Goal: Task Accomplishment & Management: Manage account settings

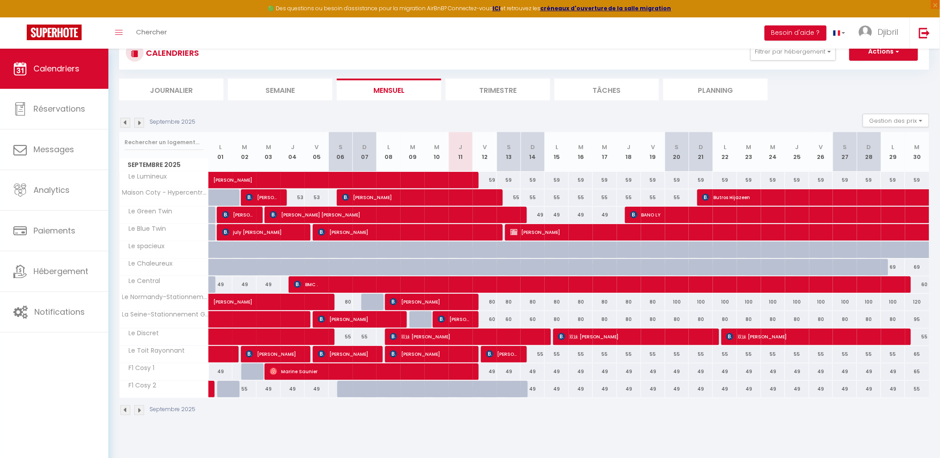
scroll to position [48, 0]
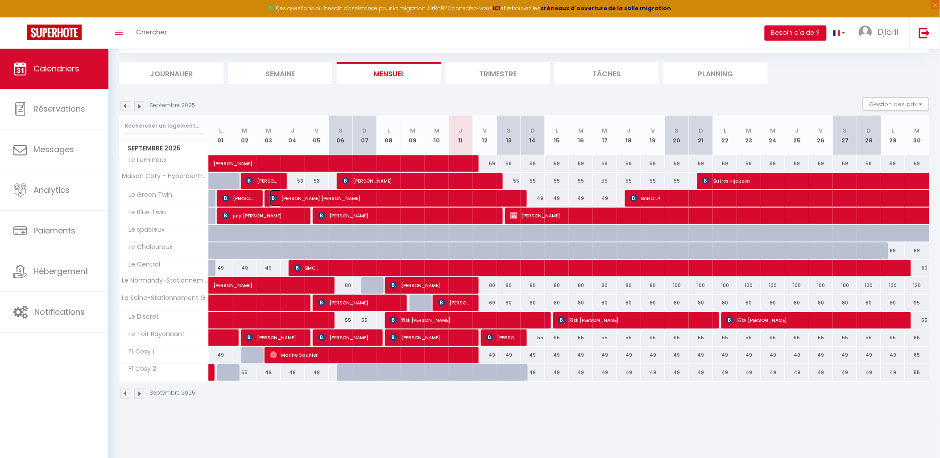
click at [485, 197] on span "[PERSON_NAME] [PERSON_NAME]" at bounding box center [394, 198] width 249 height 17
select select "OK"
select select "KO"
select select "0"
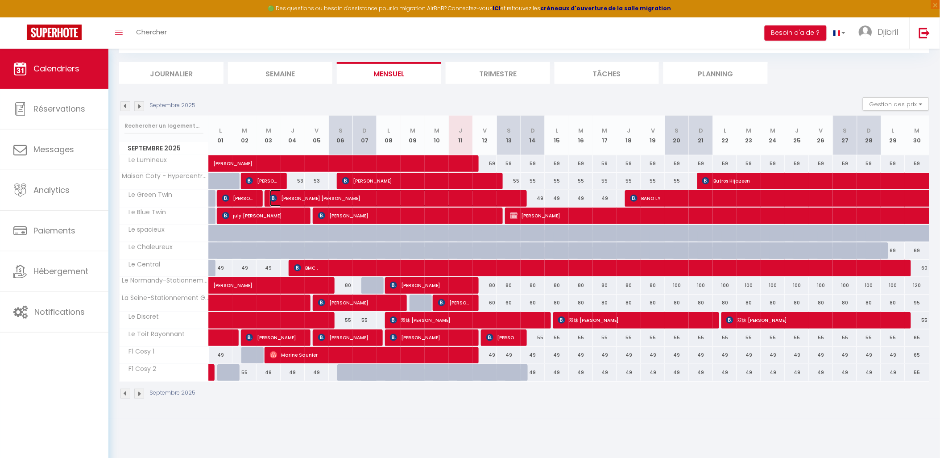
select select "1"
select select
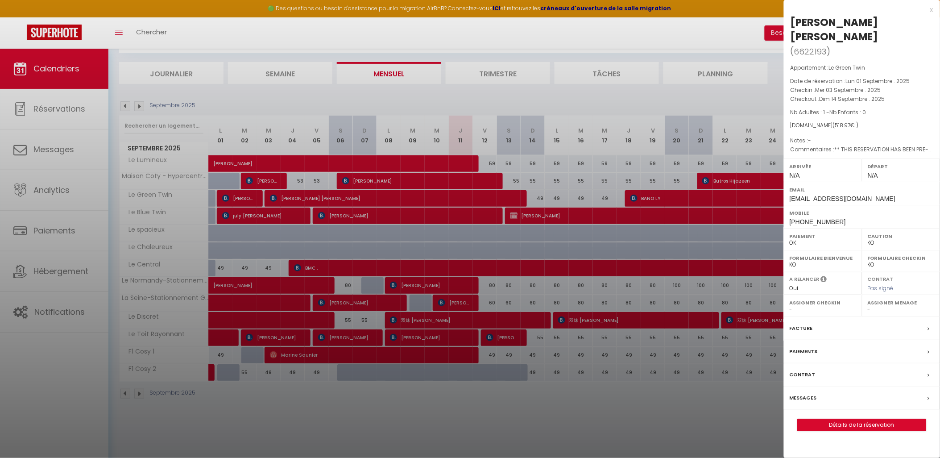
click at [485, 197] on div at bounding box center [470, 229] width 940 height 458
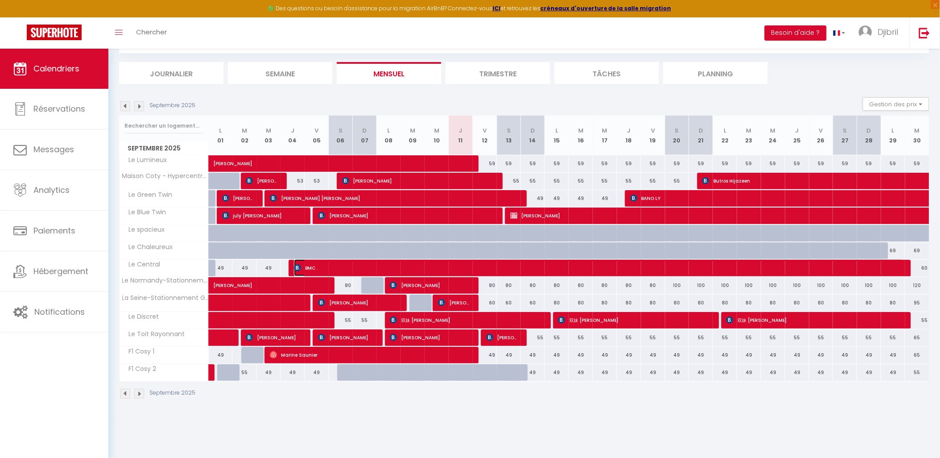
click at [330, 267] on span "BMC ." at bounding box center [599, 267] width 610 height 17
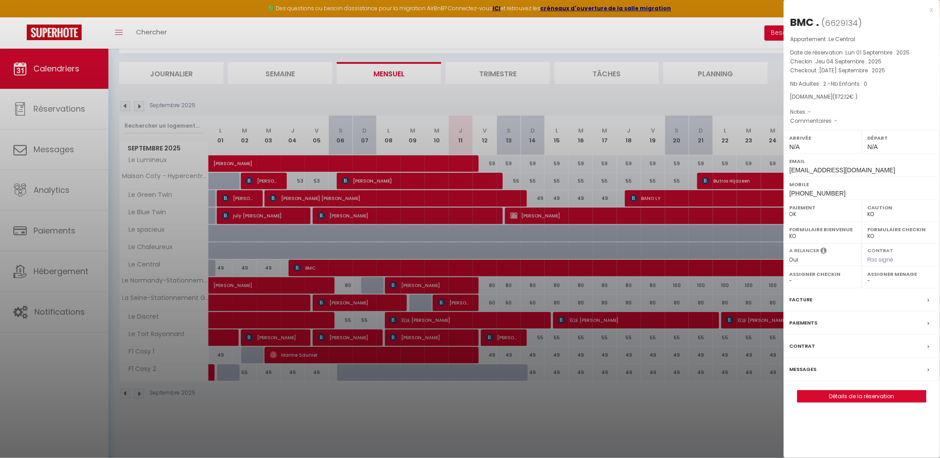
click at [322, 269] on div at bounding box center [470, 229] width 940 height 458
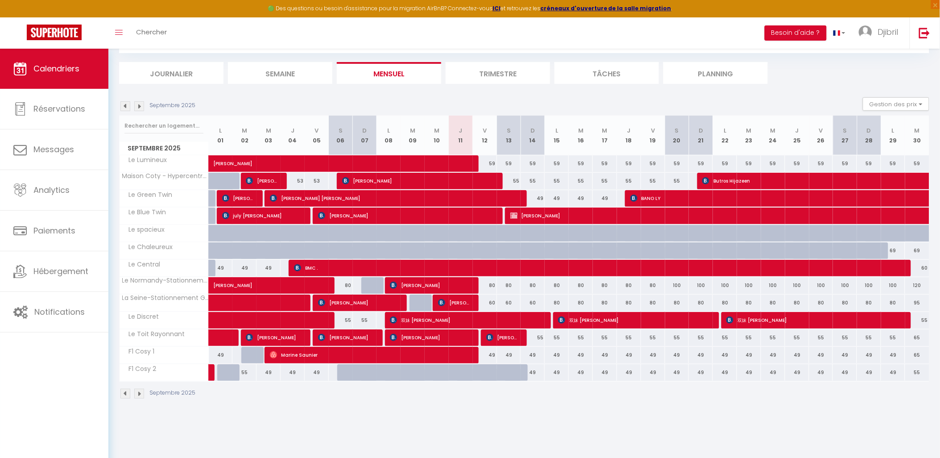
click at [543, 320] on div at bounding box center [533, 320] width 24 height 17
type input "55"
type input "Dim 14 Septembre 2025"
type input "Lun 15 Septembre 2025"
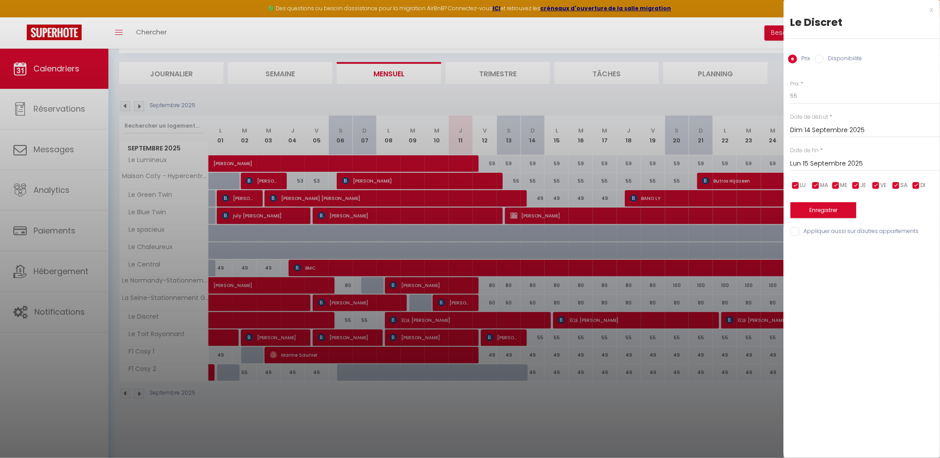
click at [630, 317] on div at bounding box center [470, 229] width 940 height 458
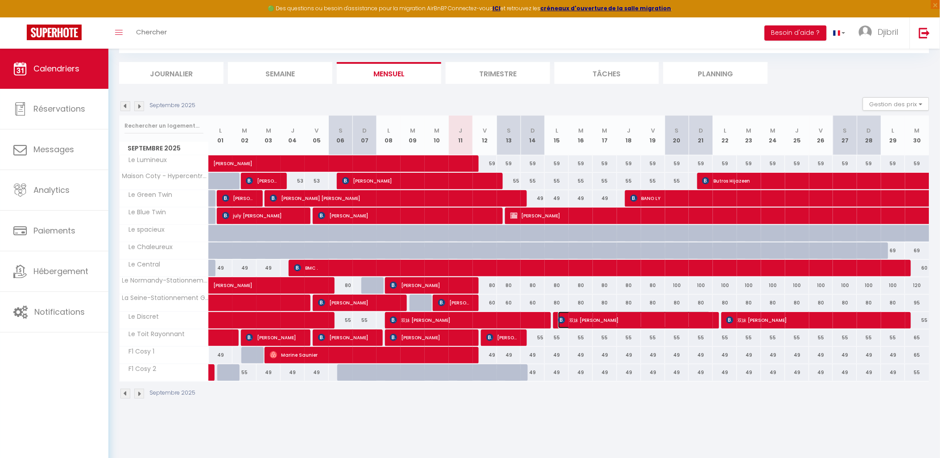
click at [632, 319] on span "双妹 [PERSON_NAME]" at bounding box center [634, 319] width 153 height 17
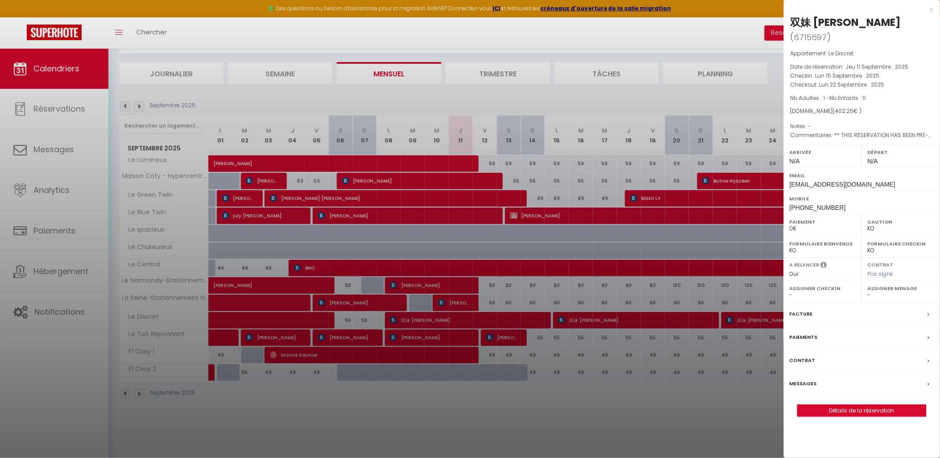
click at [537, 321] on div at bounding box center [470, 229] width 940 height 458
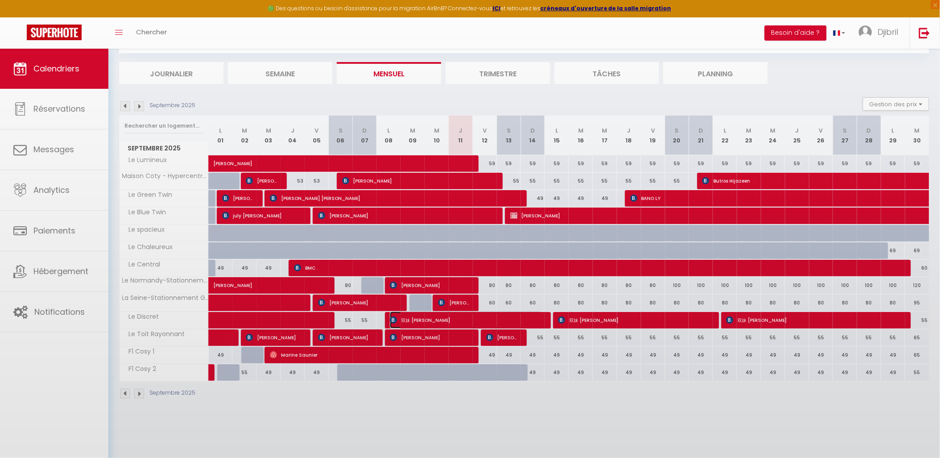
click at [529, 319] on span "双妹 [PERSON_NAME]" at bounding box center [466, 319] width 153 height 17
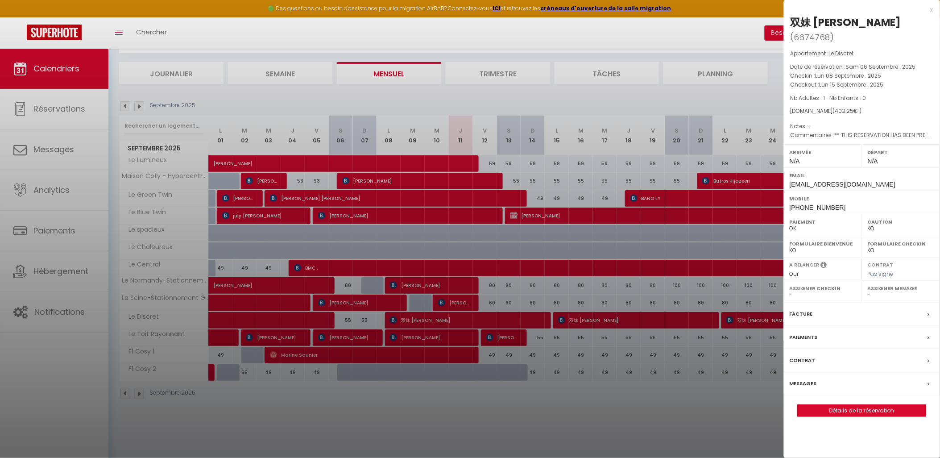
click at [651, 315] on div at bounding box center [470, 229] width 940 height 458
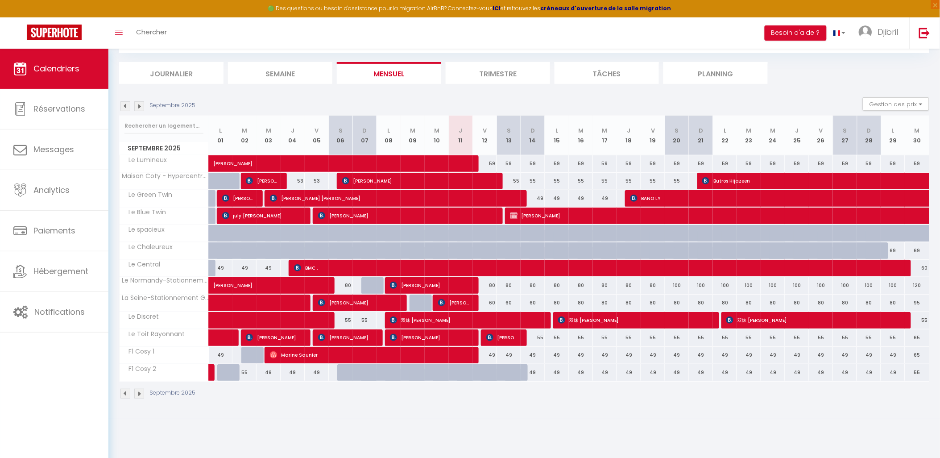
click at [742, 310] on div "80" at bounding box center [749, 302] width 24 height 17
type input "80"
type input "[DATE] Septembre 2025"
type input "Mer 24 Septembre 2025"
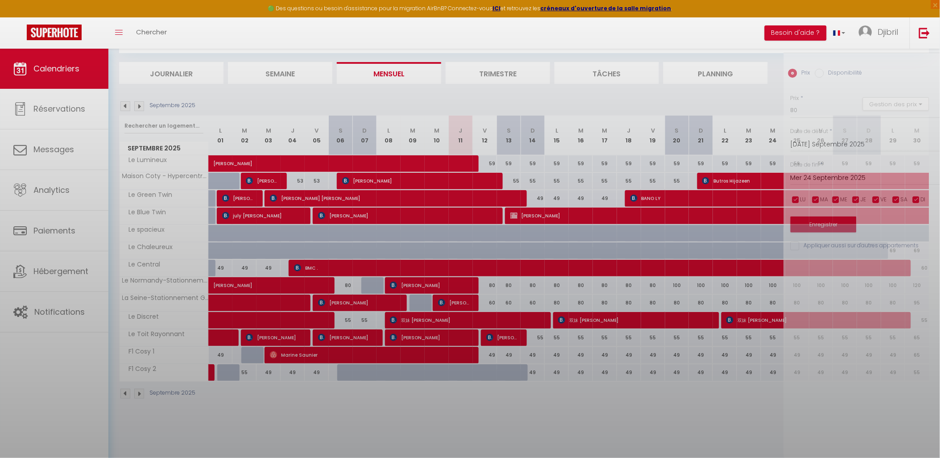
click at [748, 315] on div at bounding box center [470, 229] width 940 height 458
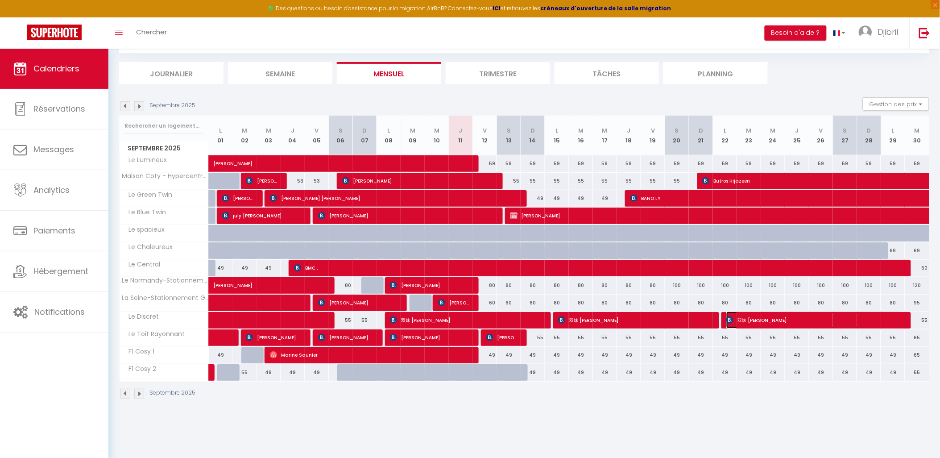
click at [748, 318] on span "双妹 [PERSON_NAME]" at bounding box center [814, 319] width 177 height 17
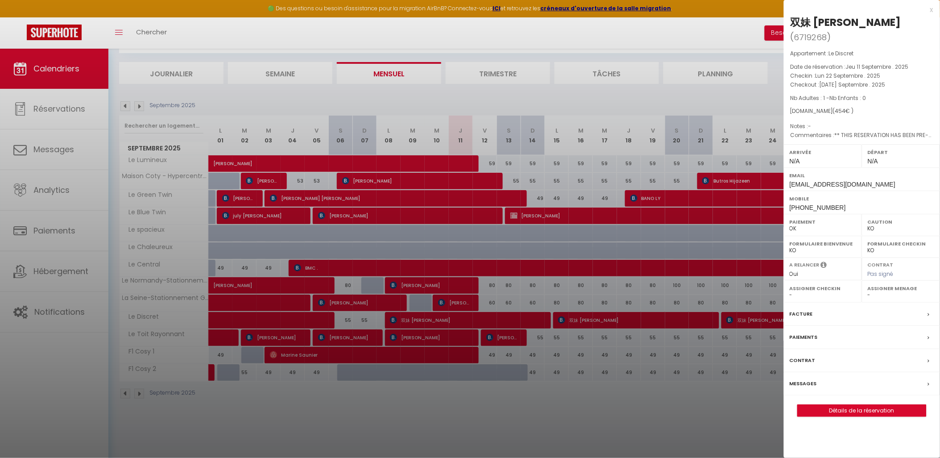
click at [511, 413] on div at bounding box center [470, 229] width 940 height 458
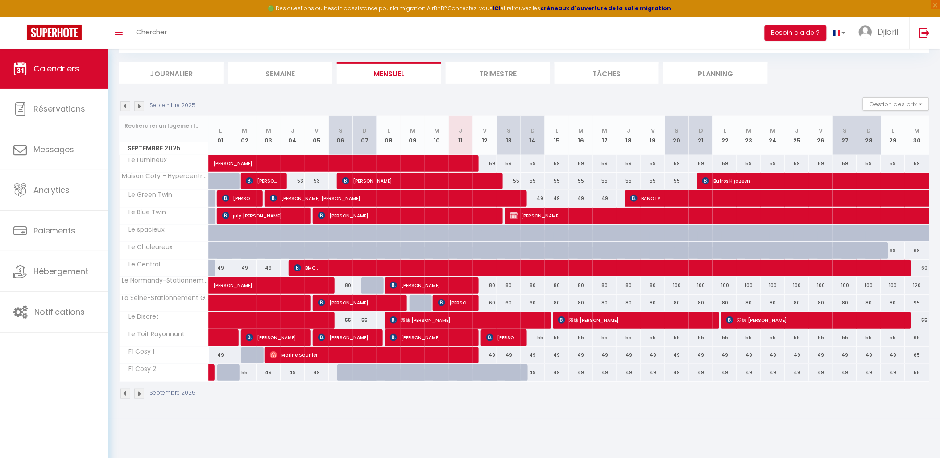
click at [142, 394] on img at bounding box center [139, 394] width 10 height 10
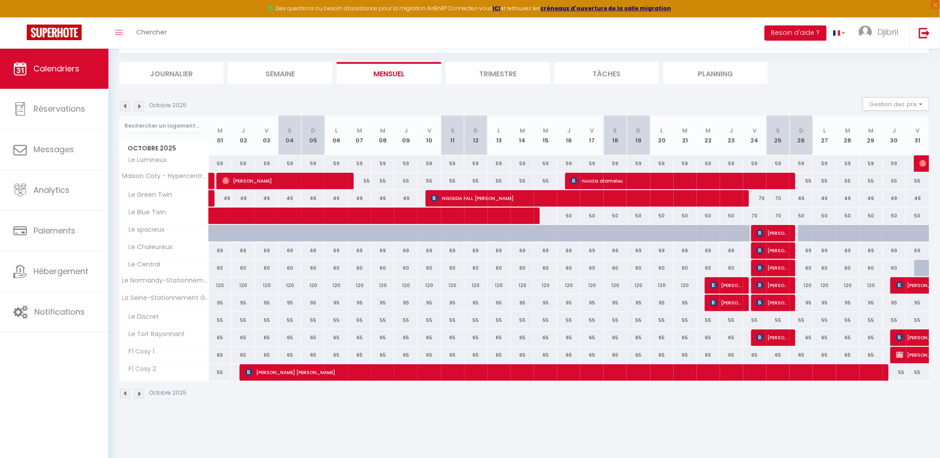
click at [217, 283] on div "120" at bounding box center [220, 285] width 23 height 17
type input "120"
type input "Mer 01 Octobre 2025"
type input "Jeu 02 Octobre 2025"
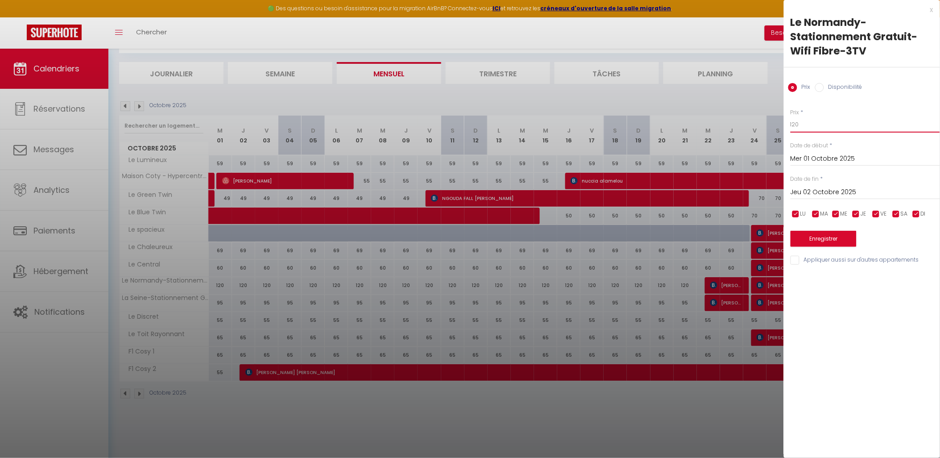
drag, startPoint x: 815, startPoint y: 119, endPoint x: 778, endPoint y: 125, distance: 37.9
click at [788, 123] on div "Prix * 120 Statut * Disponible Indisponible Date de début * Mer 01 Octobre 2025…" at bounding box center [862, 181] width 156 height 169
type input "90"
click at [832, 195] on input "Jeu 02 Octobre 2025" at bounding box center [865, 192] width 149 height 12
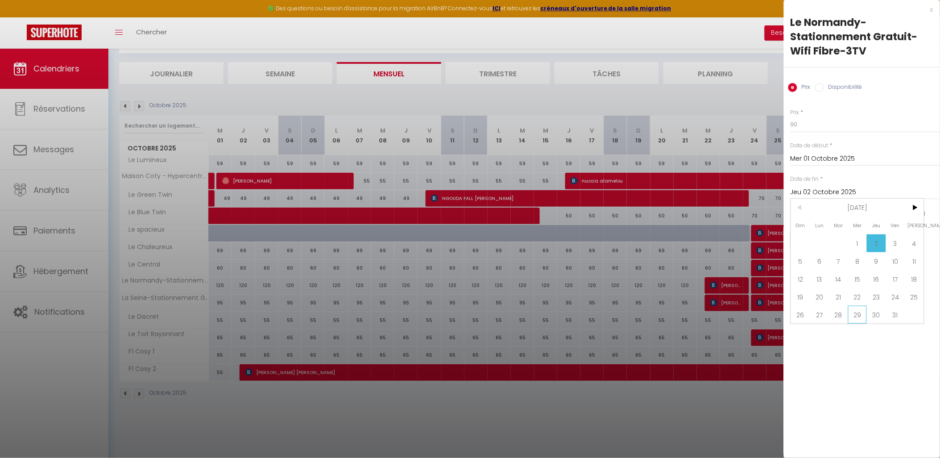
click at [859, 312] on span "29" at bounding box center [857, 315] width 19 height 18
type input "Mer 29 Octobre 2025"
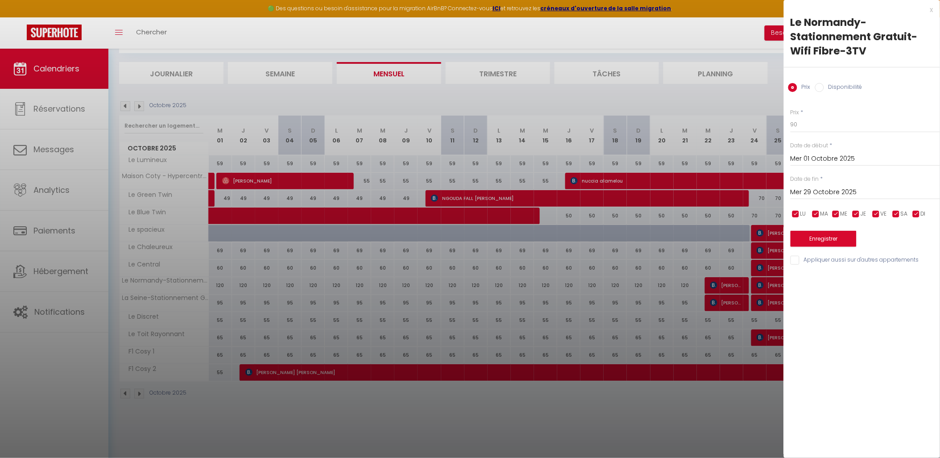
click at [827, 191] on input "Mer 29 Octobre 2025" at bounding box center [865, 192] width 149 height 12
drag, startPoint x: 269, startPoint y: 402, endPoint x: 261, endPoint y: 404, distance: 7.5
click at [266, 402] on div at bounding box center [470, 229] width 940 height 458
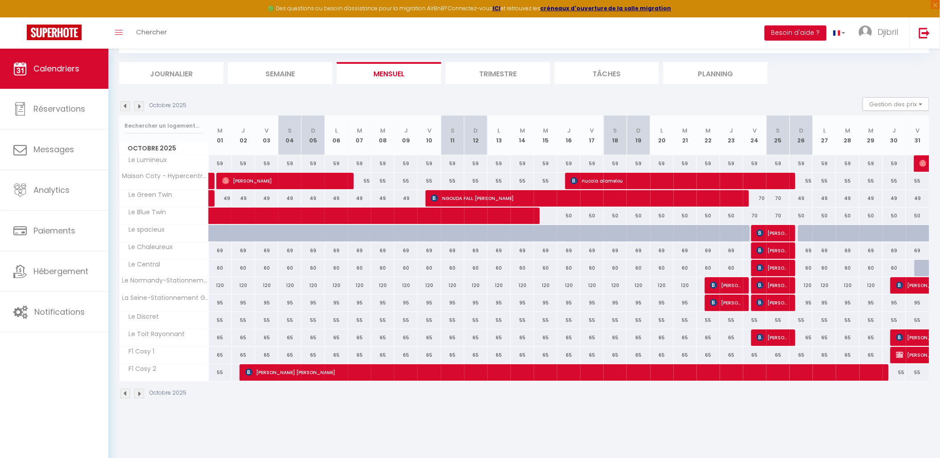
click at [217, 283] on div "120" at bounding box center [220, 285] width 23 height 17
type input "120"
type input "Mer 01 Octobre 2025"
type input "Jeu 02 Octobre 2025"
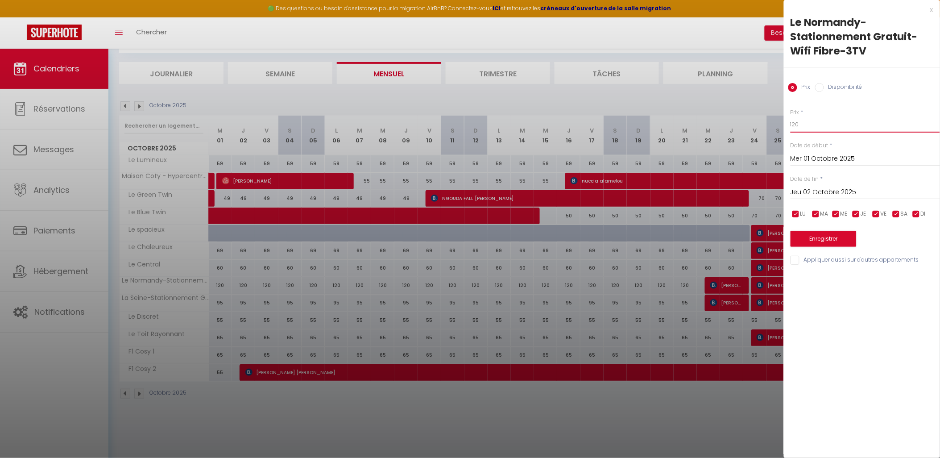
click at [791, 128] on input "120" at bounding box center [865, 124] width 149 height 16
type input "90"
click at [841, 195] on input "Jeu 02 Octobre 2025" at bounding box center [865, 192] width 149 height 12
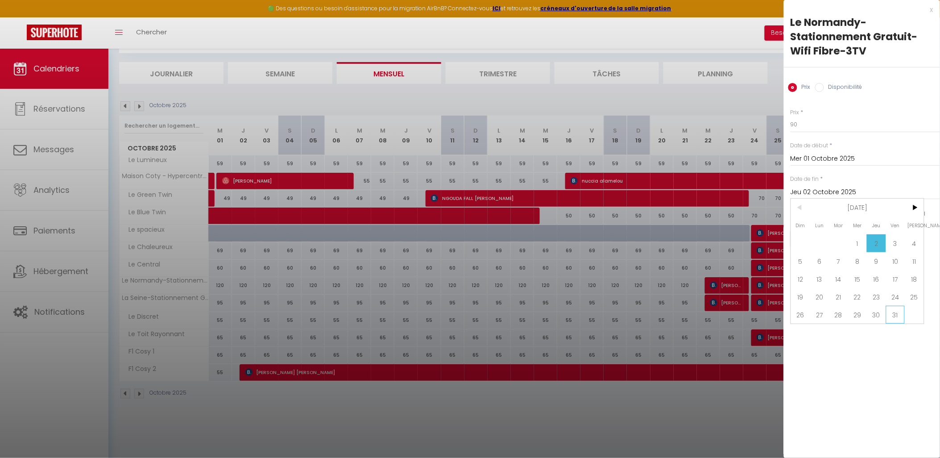
click at [893, 317] on span "31" at bounding box center [895, 315] width 19 height 18
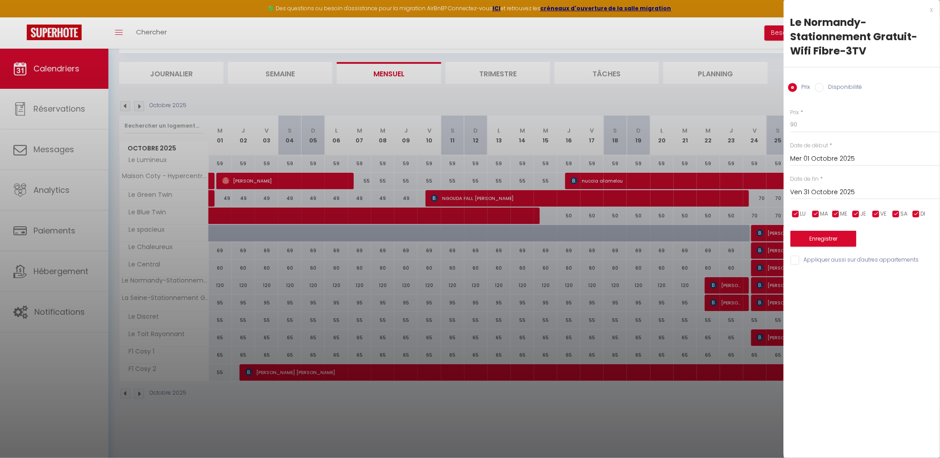
click at [853, 185] on div "Ven 31 Octobre 2025 < [DATE] > Dim Lun Mar Mer Jeu Ven Sam 1 2 3 4 5 6 7 8 9 10…" at bounding box center [865, 191] width 149 height 16
click at [852, 190] on input "Ven 31 Octobre 2025" at bounding box center [865, 192] width 149 height 12
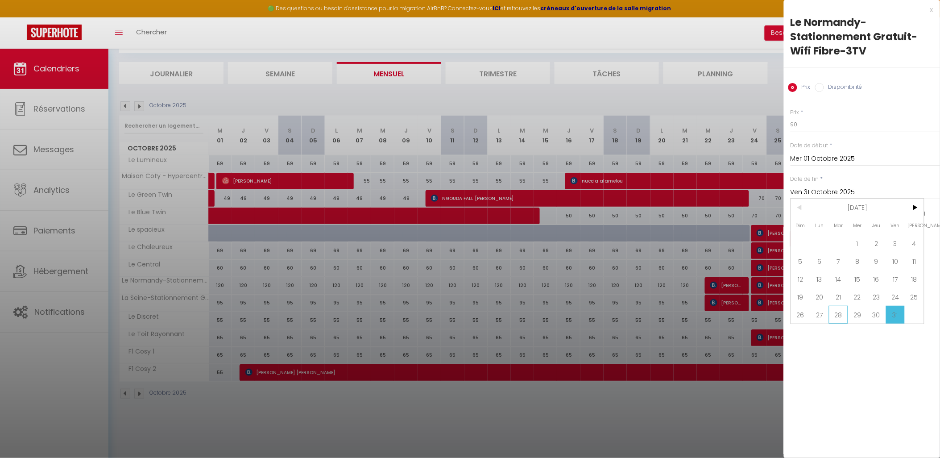
click at [836, 309] on span "28" at bounding box center [838, 315] width 19 height 18
type input "[DATE] Octobre 2025"
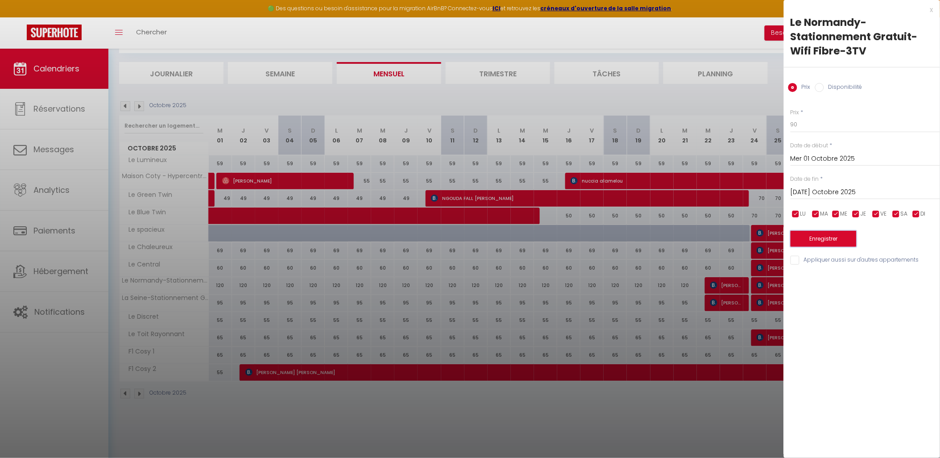
click at [822, 239] on button "Enregistrer" at bounding box center [824, 239] width 66 height 16
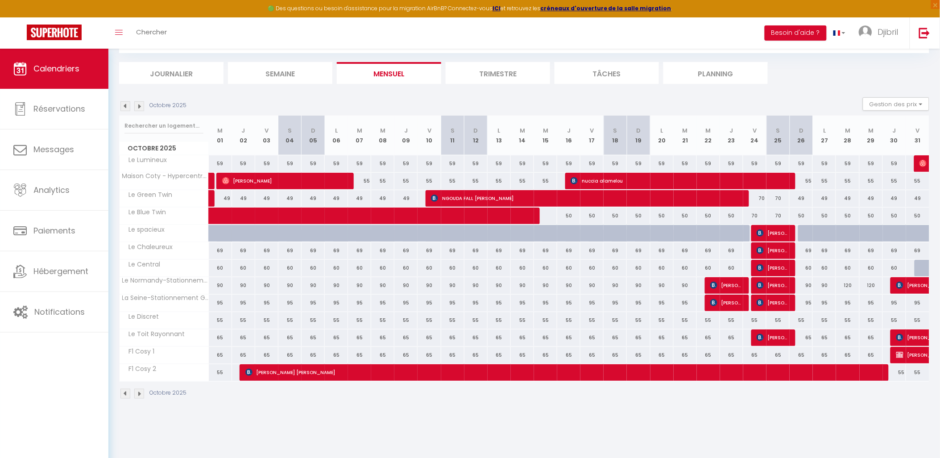
click at [220, 301] on div "95" at bounding box center [220, 302] width 23 height 17
type input "95"
type input "Mer 01 Octobre 2025"
type input "Jeu 02 Octobre 2025"
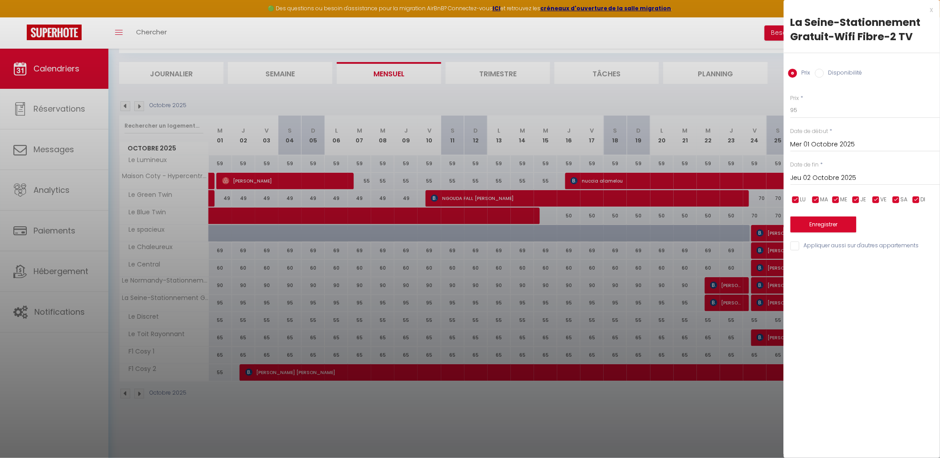
click at [827, 174] on input "Jeu 02 Octobre 2025" at bounding box center [865, 178] width 149 height 12
drag, startPoint x: 803, startPoint y: 105, endPoint x: 786, endPoint y: 104, distance: 17.4
click at [786, 104] on div "Prix * 95 Statut * Disponible Indisponible Date de début * Mer 01 Octobre 2025 …" at bounding box center [862, 167] width 156 height 169
type input "80"
click at [823, 178] on input "Jeu 02 Octobre 2025" at bounding box center [865, 178] width 149 height 12
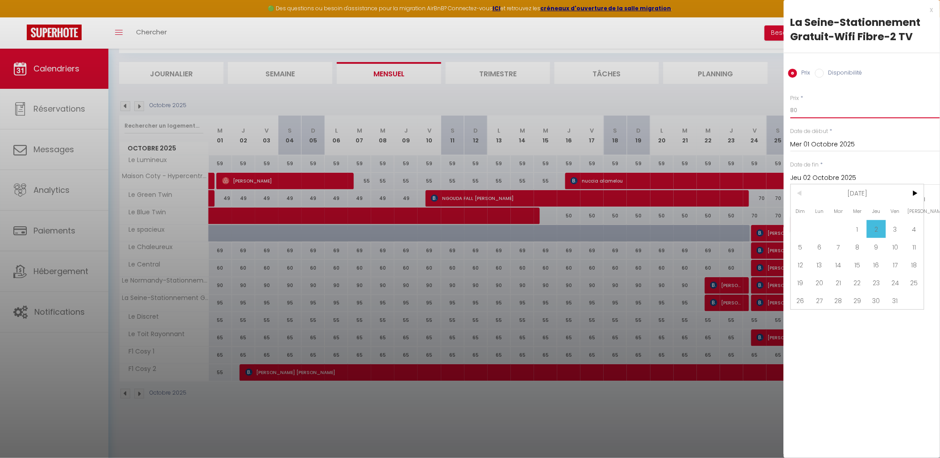
click at [805, 113] on input "80" at bounding box center [865, 110] width 149 height 16
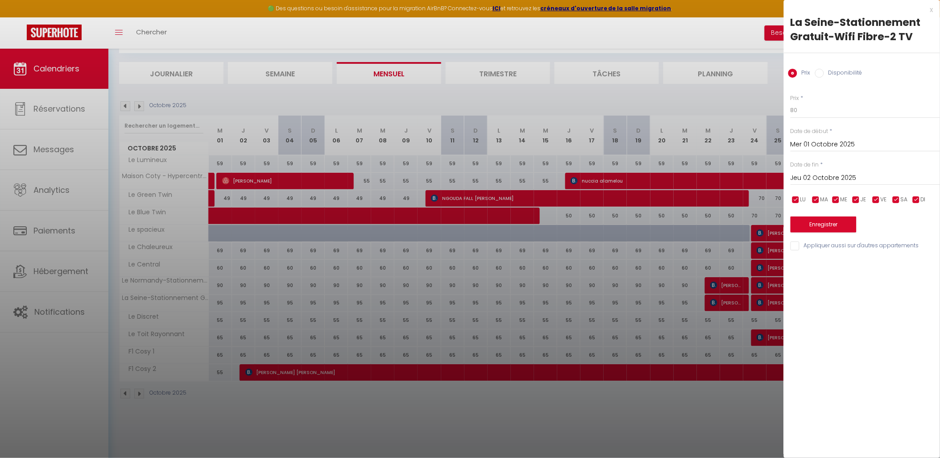
click at [861, 179] on input "Jeu 02 Octobre 2025" at bounding box center [865, 178] width 149 height 12
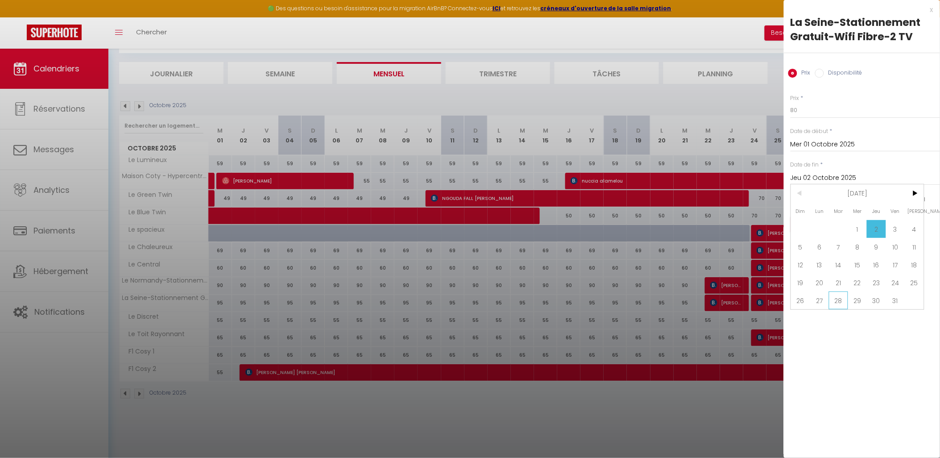
click at [840, 298] on span "28" at bounding box center [838, 300] width 19 height 18
type input "[DATE] Octobre 2025"
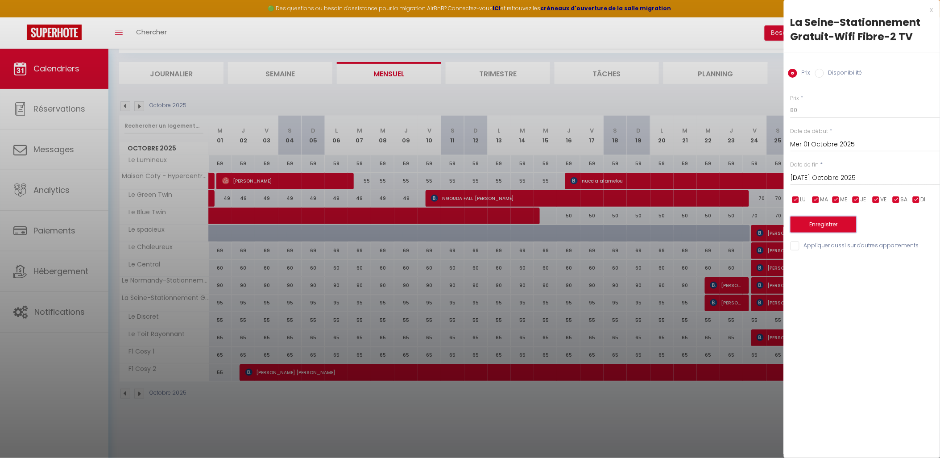
click at [818, 226] on button "Enregistrer" at bounding box center [824, 224] width 66 height 16
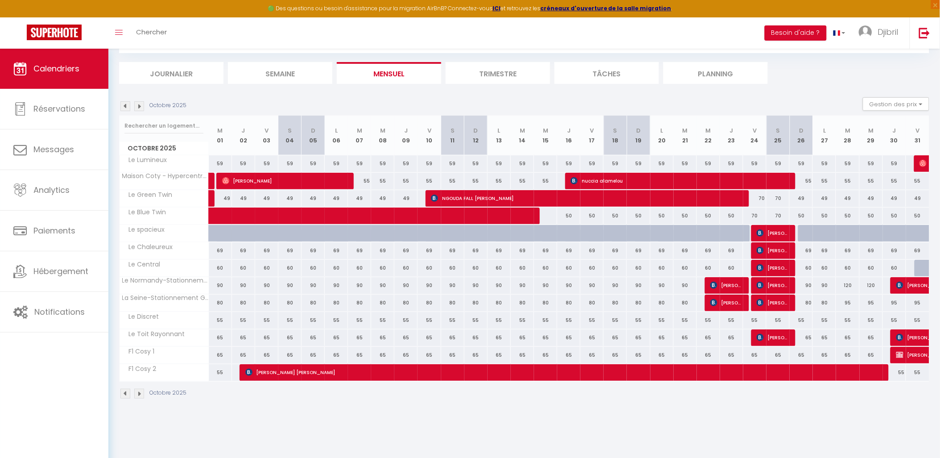
click at [707, 248] on div "69" at bounding box center [708, 250] width 23 height 17
type input "69"
type input "Mer 22 Octobre 2025"
type input "Jeu 23 Octobre 2025"
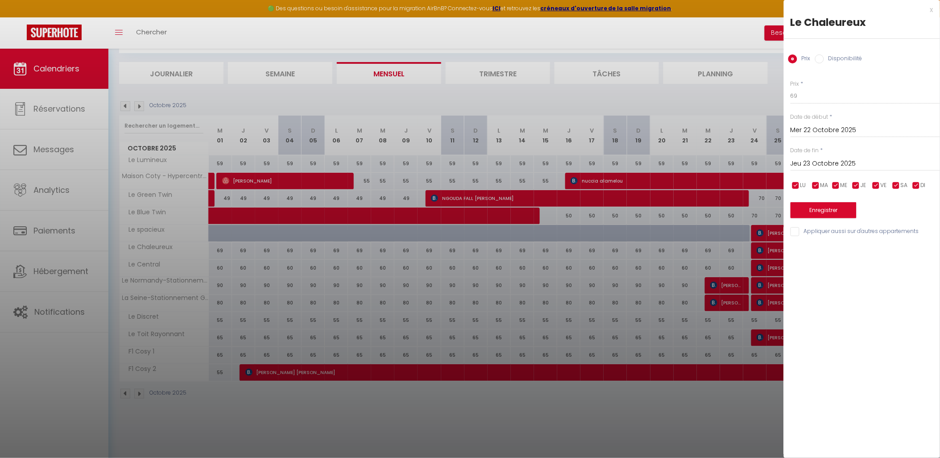
drag, startPoint x: 417, startPoint y: 444, endPoint x: 412, endPoint y: 429, distance: 16.4
click at [417, 444] on div at bounding box center [470, 229] width 940 height 458
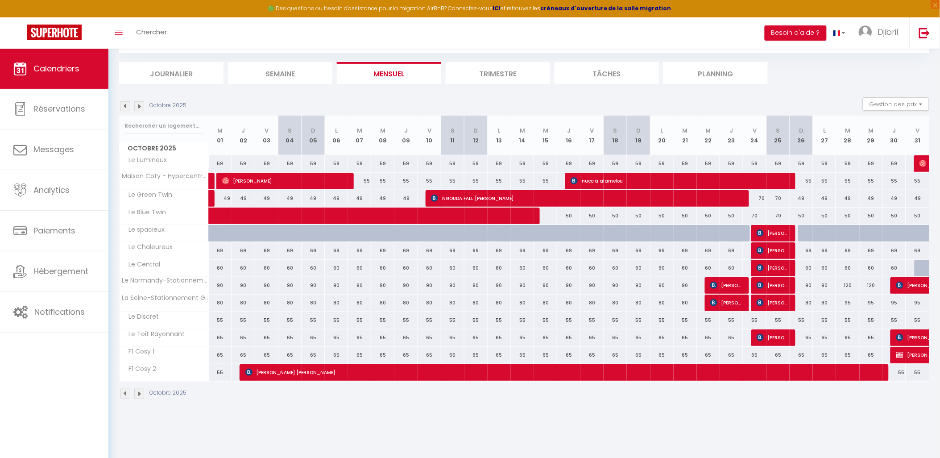
click at [729, 253] on div "69" at bounding box center [731, 250] width 23 height 17
type input "69"
select select "1"
type input "Jeu 23 Octobre 2025"
type input "Ven 24 Octobre 2025"
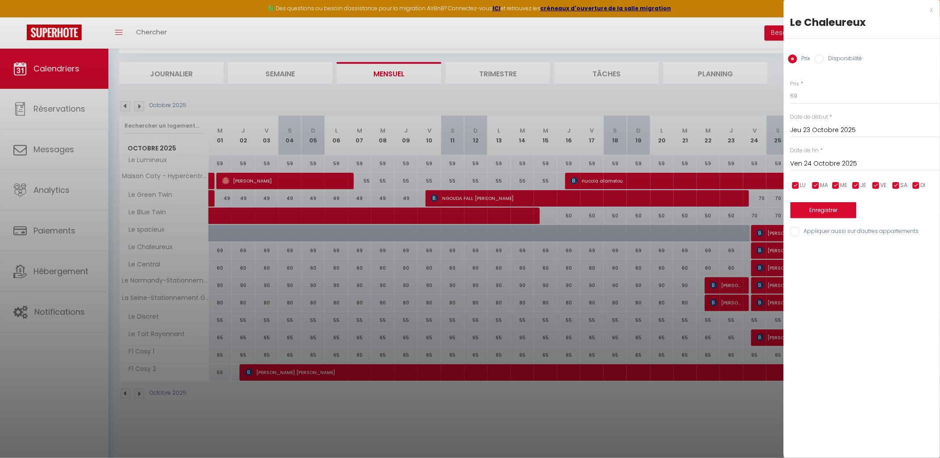
click at [841, 58] on label "Disponibilité" at bounding box center [843, 59] width 38 height 10
click at [824, 58] on input "Disponibilité" at bounding box center [819, 58] width 9 height 9
radio input "true"
radio input "false"
click at [804, 125] on input "Jeu 23 Octobre 2025" at bounding box center [865, 131] width 149 height 12
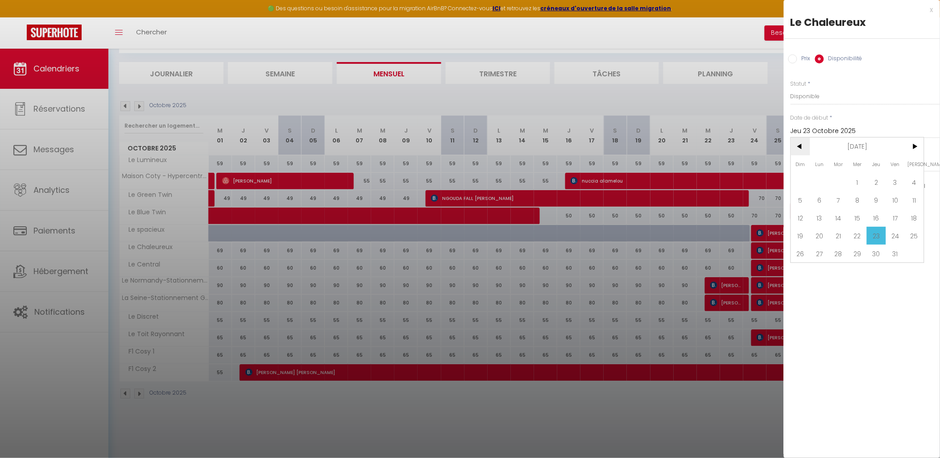
click at [806, 146] on span "<" at bounding box center [800, 146] width 19 height 18
click at [819, 183] on span "1" at bounding box center [819, 182] width 19 height 18
type input "Lun 01 Septembre 2025"
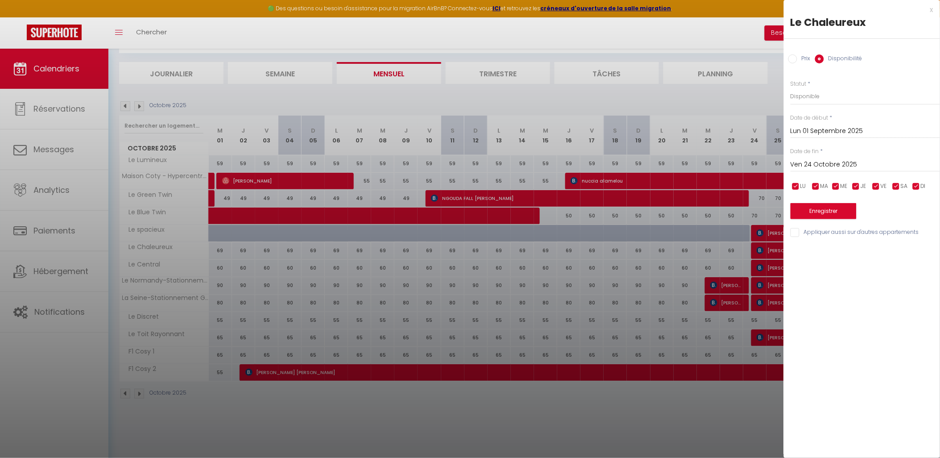
click at [841, 159] on input "Ven 24 Octobre 2025" at bounding box center [865, 165] width 149 height 12
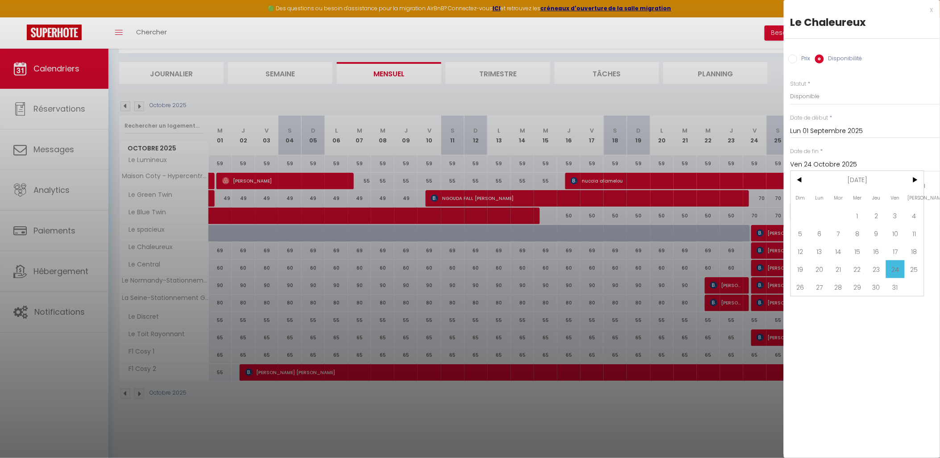
click at [855, 266] on span "22" at bounding box center [857, 269] width 19 height 18
type input "Mer 22 Octobre 2025"
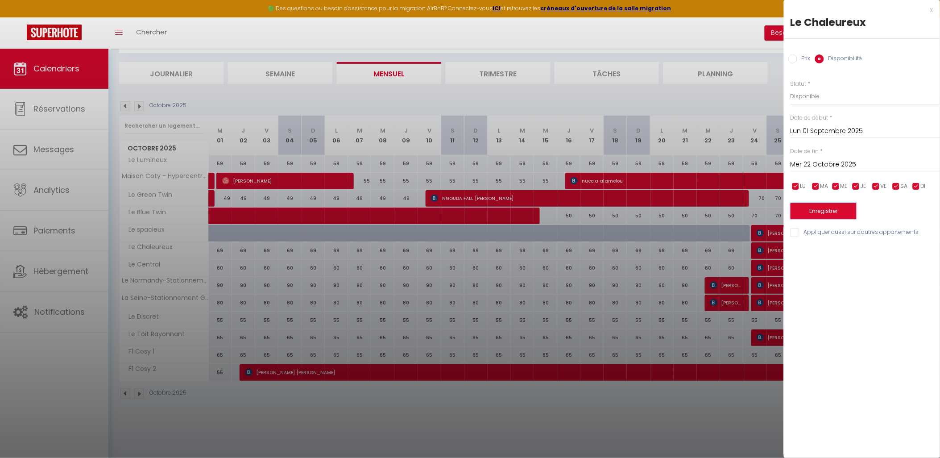
click at [828, 211] on button "Enregistrer" at bounding box center [824, 211] width 66 height 16
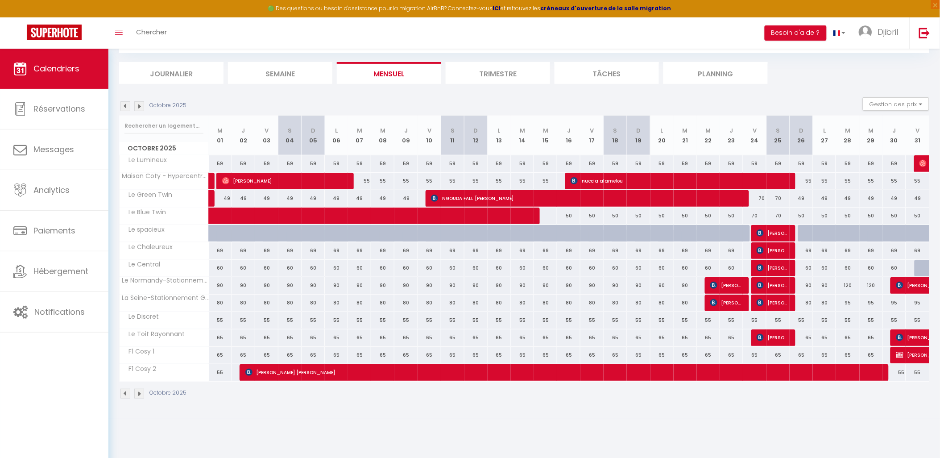
click at [790, 249] on div "69" at bounding box center [801, 250] width 23 height 17
type input "Dim 26 Octobre 2025"
type input "Lun 27 Octobre 2025"
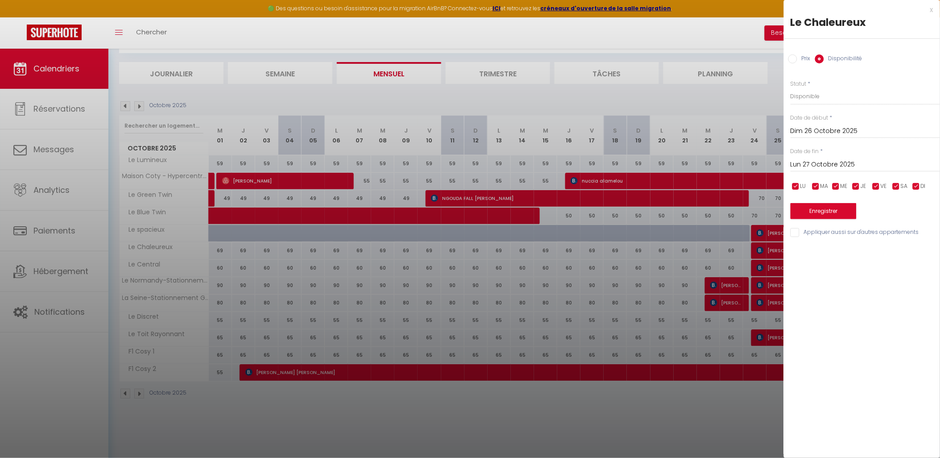
click at [725, 402] on div at bounding box center [470, 229] width 940 height 458
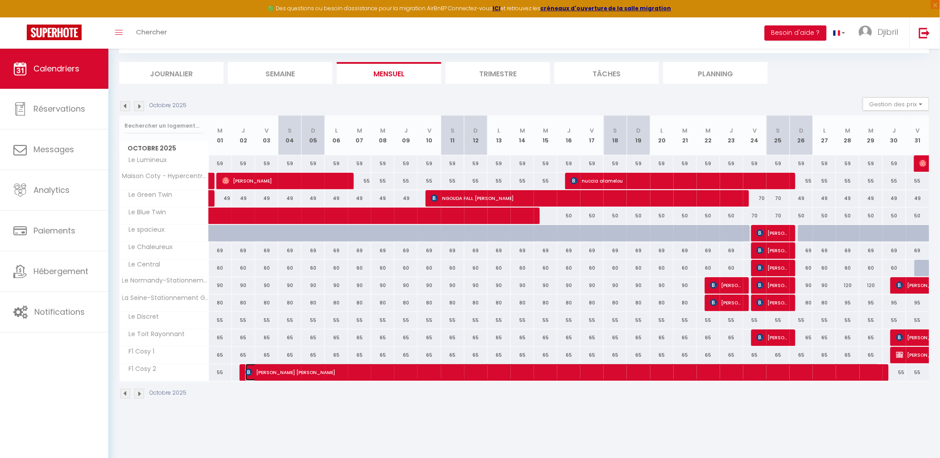
click at [355, 372] on span "[PERSON_NAME] [PERSON_NAME]" at bounding box center [562, 372] width 634 height 17
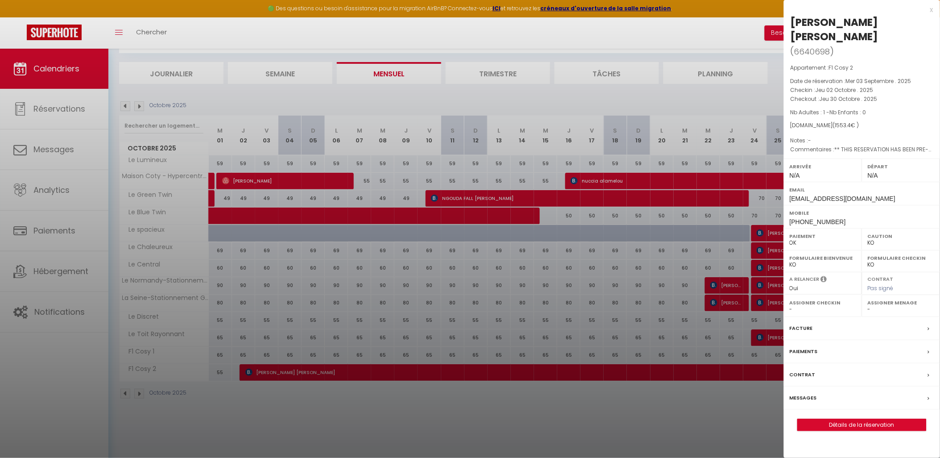
click at [354, 403] on div at bounding box center [470, 229] width 940 height 458
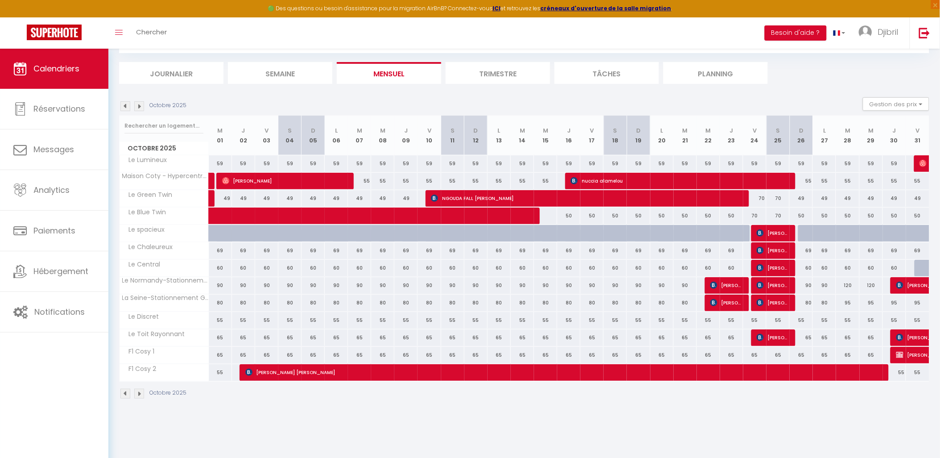
click at [137, 394] on img at bounding box center [139, 394] width 10 height 10
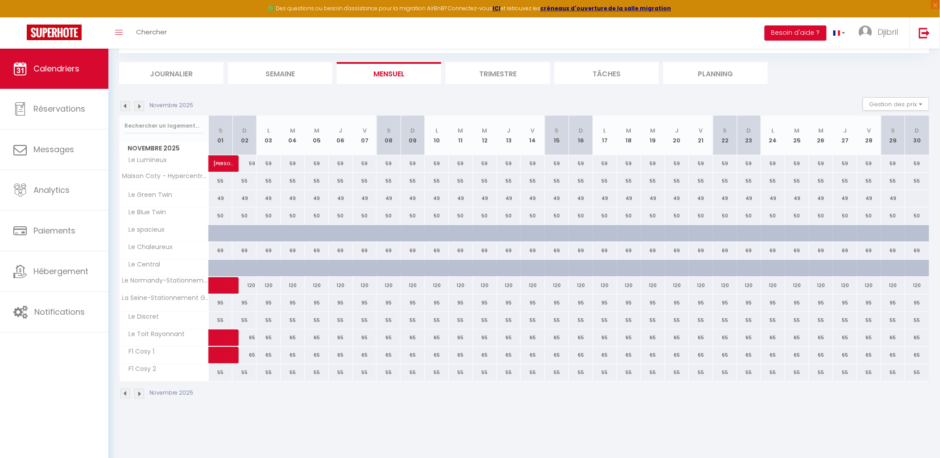
click at [127, 392] on img at bounding box center [125, 394] width 10 height 10
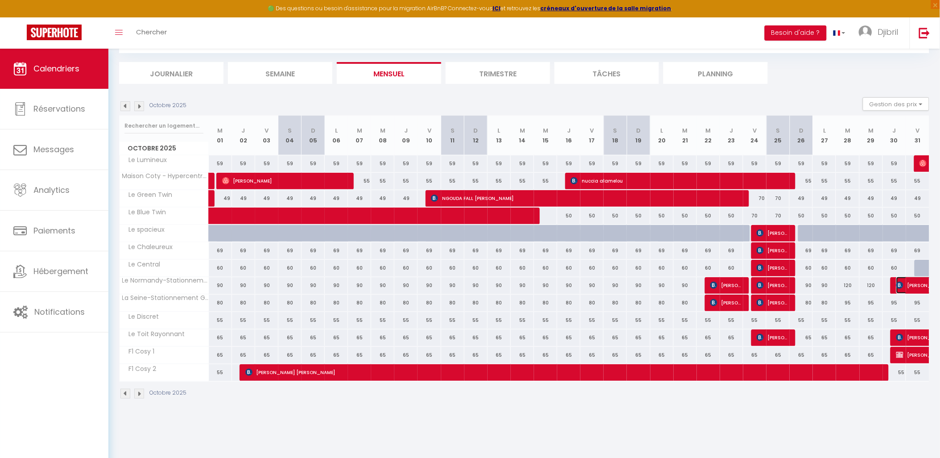
click at [909, 285] on span "[PERSON_NAME]" at bounding box center [927, 285] width 62 height 17
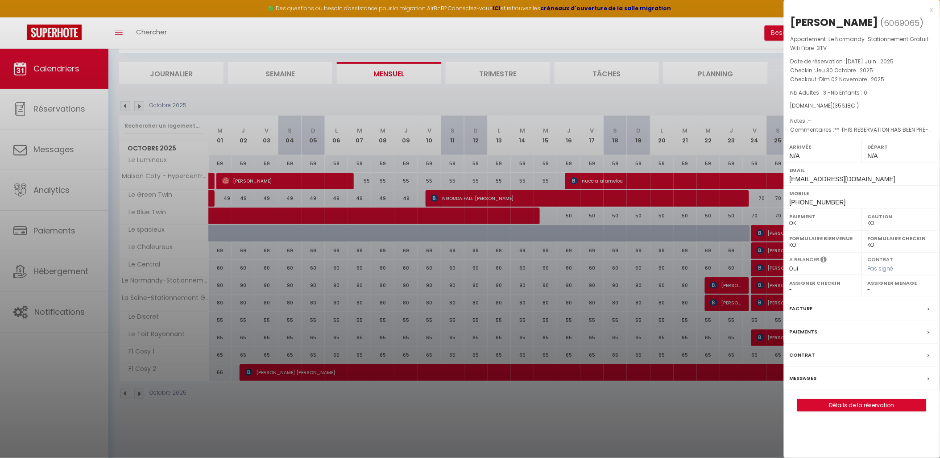
click at [704, 417] on div at bounding box center [470, 229] width 940 height 458
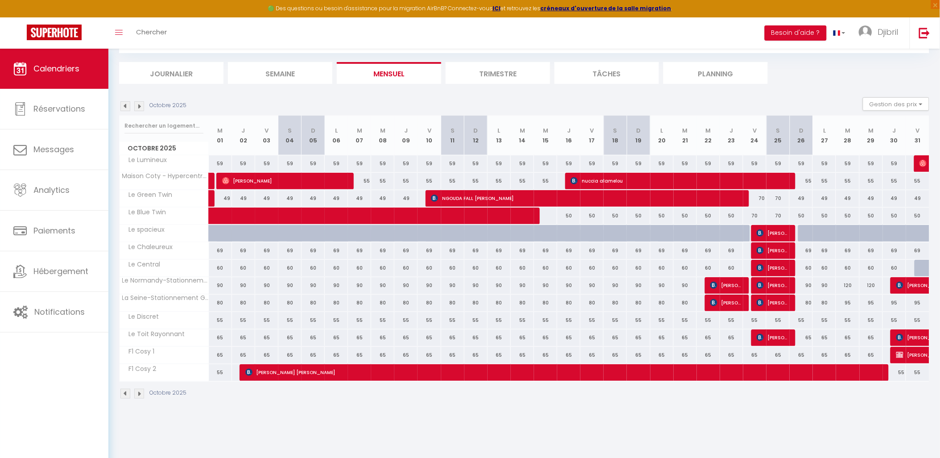
click at [140, 394] on img at bounding box center [139, 394] width 10 height 10
select select "KO"
select select "0"
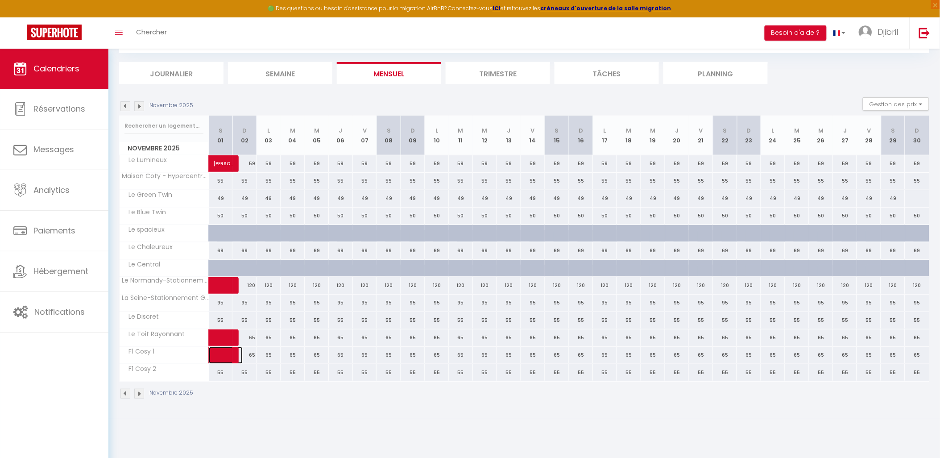
click at [228, 358] on span at bounding box center [232, 355] width 21 height 17
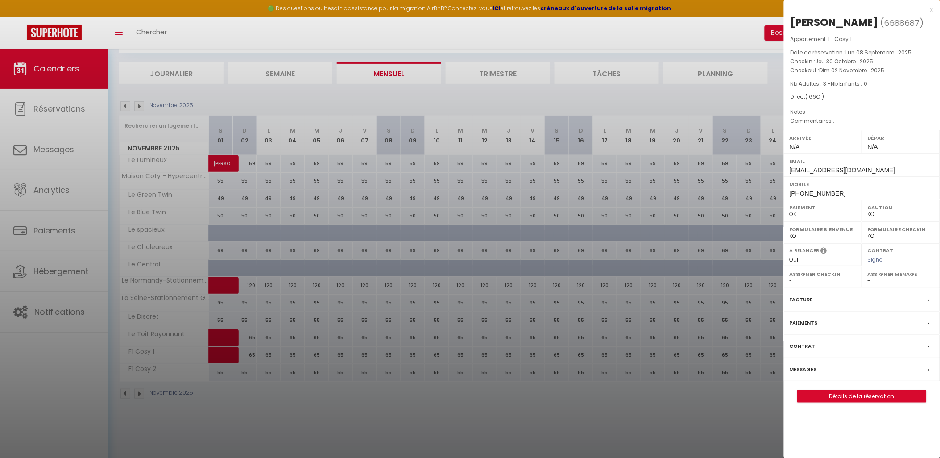
click at [206, 428] on div at bounding box center [470, 229] width 940 height 458
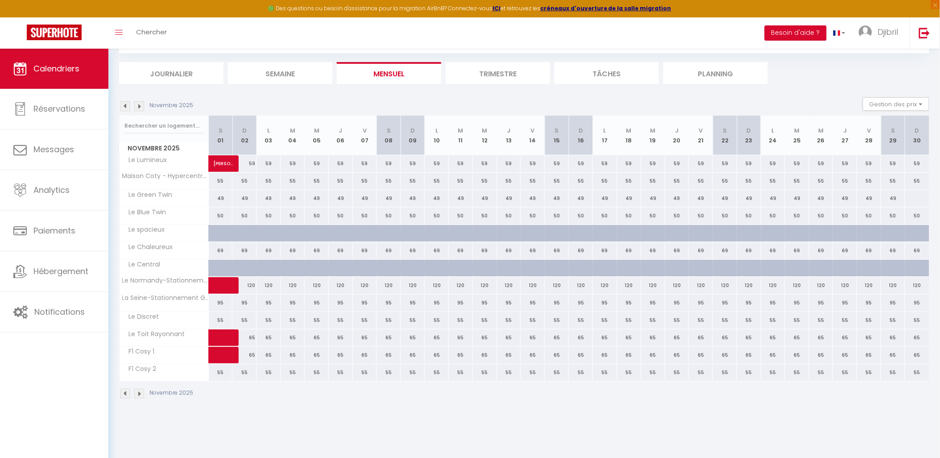
click at [127, 394] on img at bounding box center [125, 394] width 10 height 10
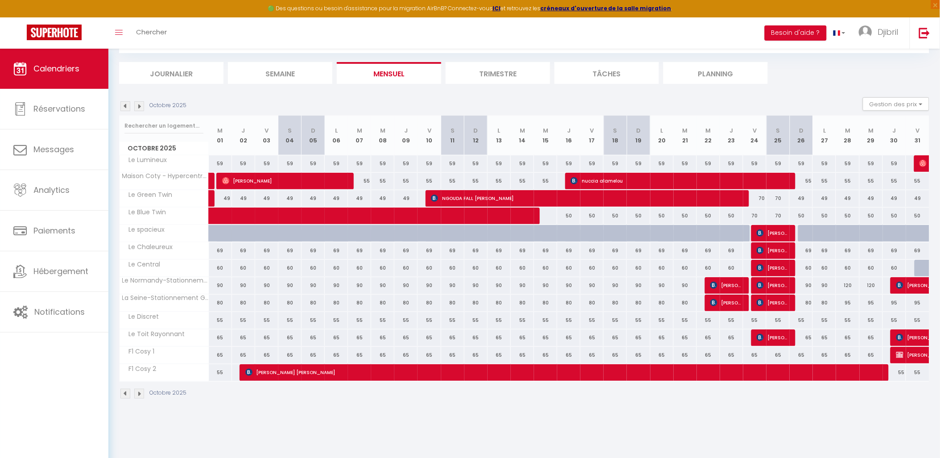
click at [551, 215] on div at bounding box center [546, 215] width 24 height 17
select select "1"
type input "Mer 15 Octobre 2025"
type input "Jeu 16 Octobre 2025"
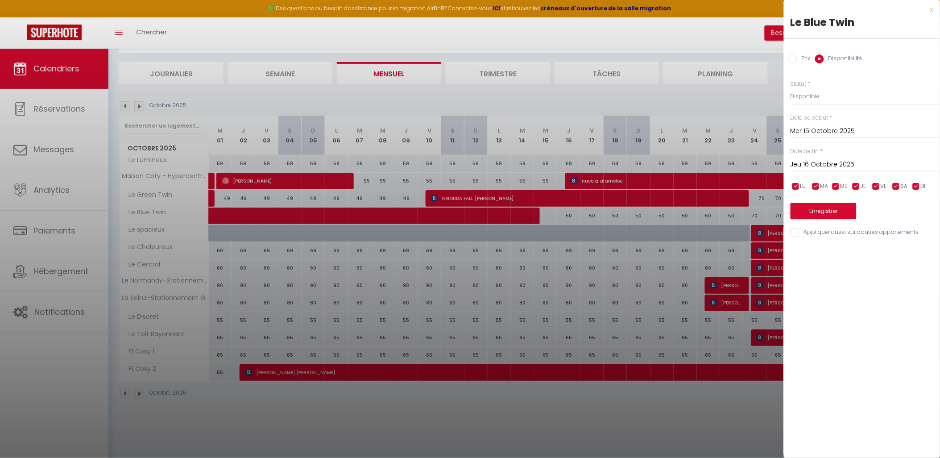
click at [517, 413] on div at bounding box center [470, 229] width 940 height 458
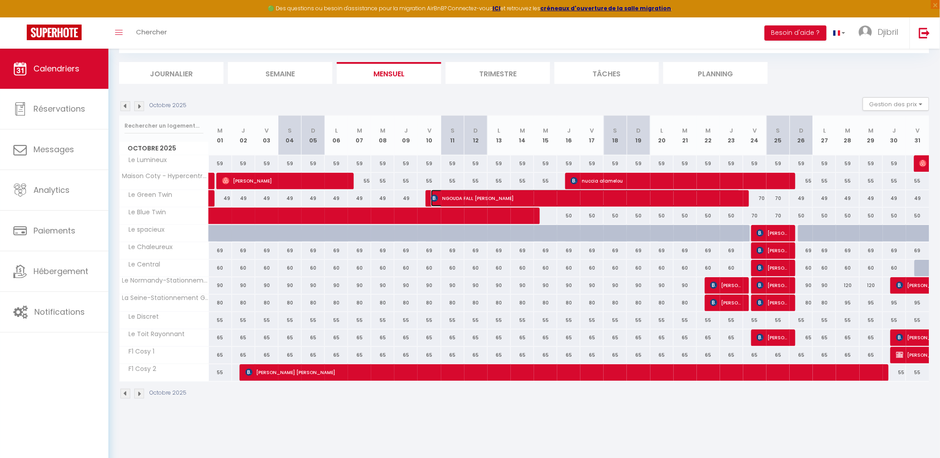
click at [591, 195] on span "NGOUDA FALL [PERSON_NAME]" at bounding box center [585, 198] width 309 height 17
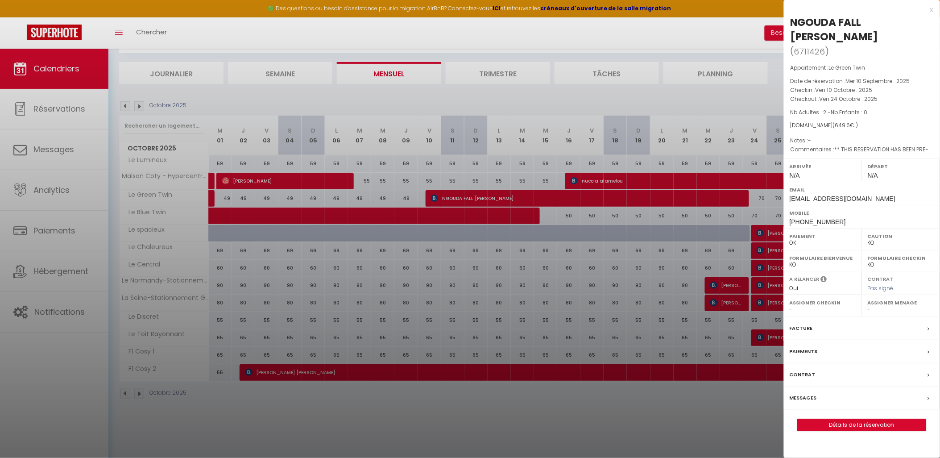
click at [443, 215] on div at bounding box center [470, 229] width 940 height 458
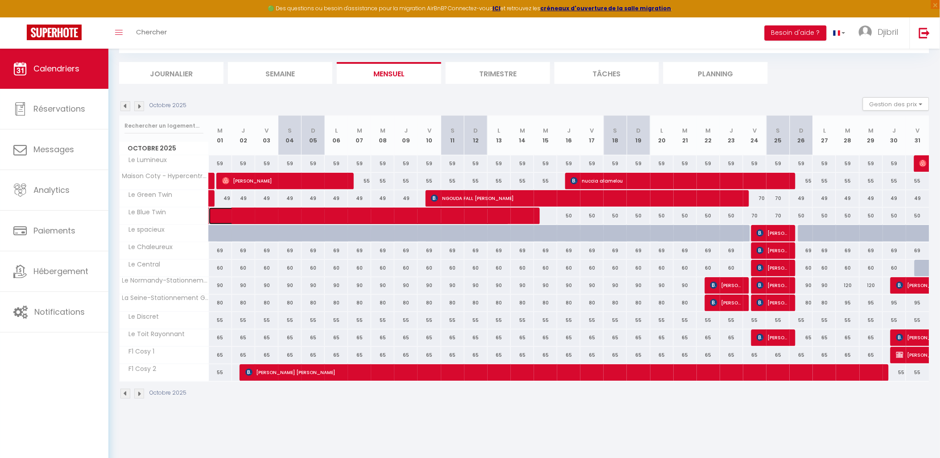
click at [443, 215] on span at bounding box center [365, 215] width 287 height 17
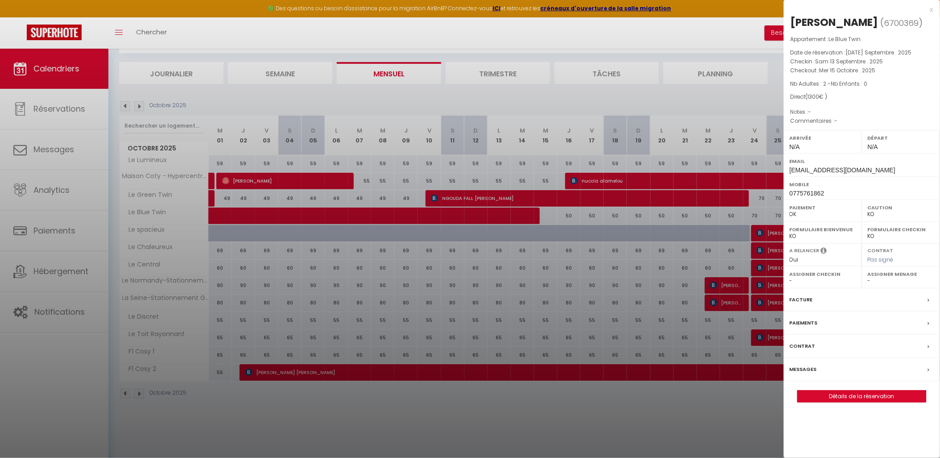
click at [253, 402] on div at bounding box center [470, 229] width 940 height 458
